Goal: Use online tool/utility: Utilize a website feature to perform a specific function

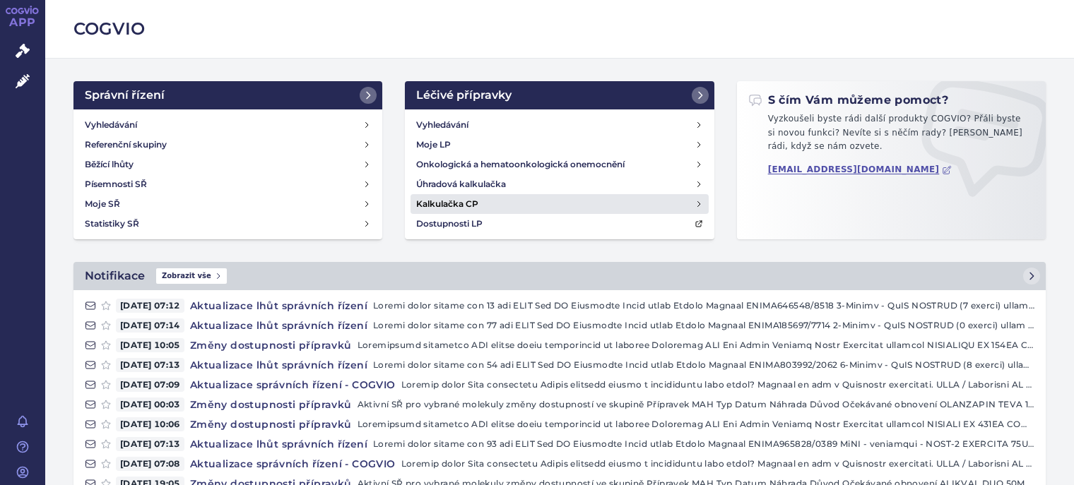
click at [463, 206] on h4 "Kalkulačka CP" at bounding box center [447, 204] width 62 height 14
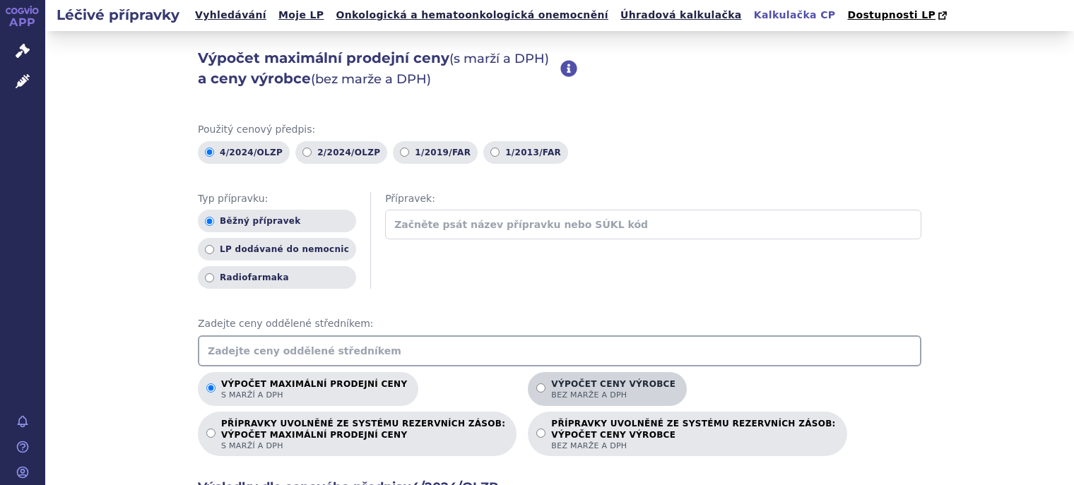
click at [558, 394] on span "bez marže a DPH" at bounding box center [613, 395] width 124 height 11
click at [546, 393] on input "Výpočet ceny výrobce bez marže a DPH" at bounding box center [540, 388] width 9 height 9
radio input "true"
click at [523, 357] on input "text" at bounding box center [560, 351] width 724 height 31
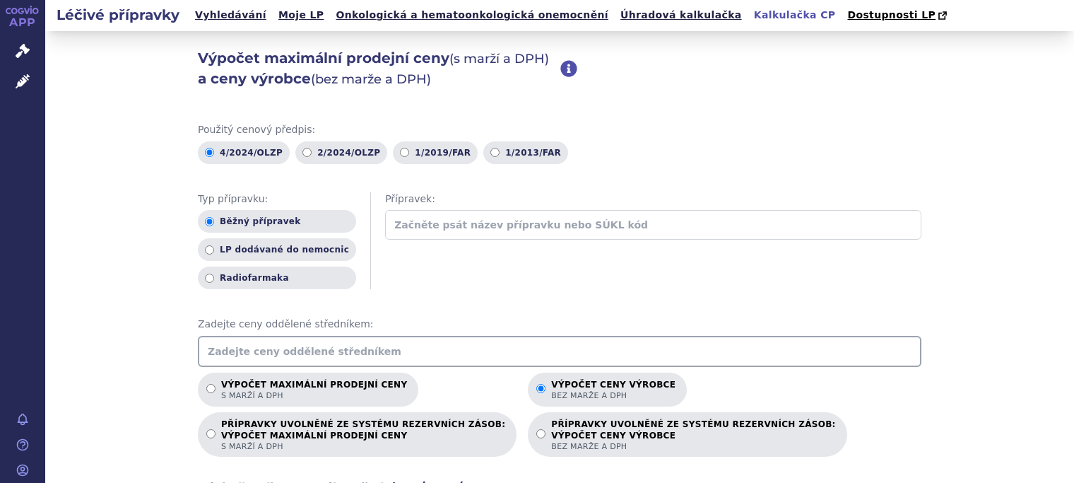
click at [378, 350] on input "text" at bounding box center [560, 351] width 724 height 31
type input "699.07"
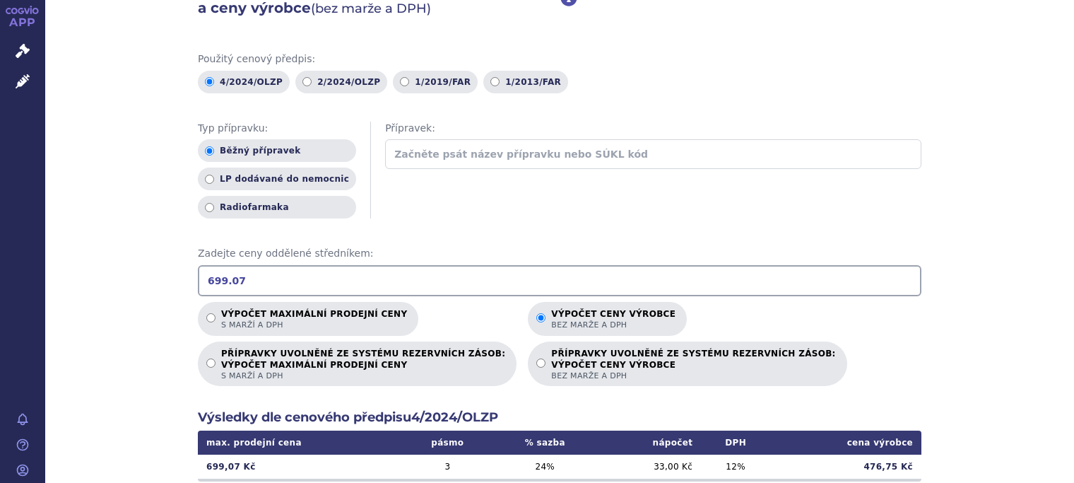
scroll to position [141, 0]
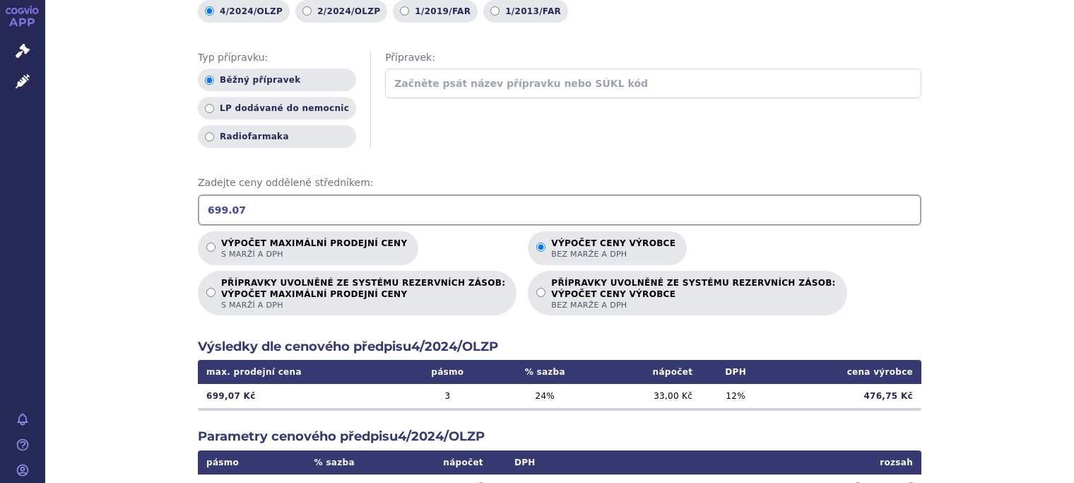
click at [71, 164] on div "Výpočet maximální prodejní ceny (s marží a DPH) a ceny výrobce (bez marže a DPH…" at bounding box center [559, 302] width 1029 height 825
